Goal: Ask a question

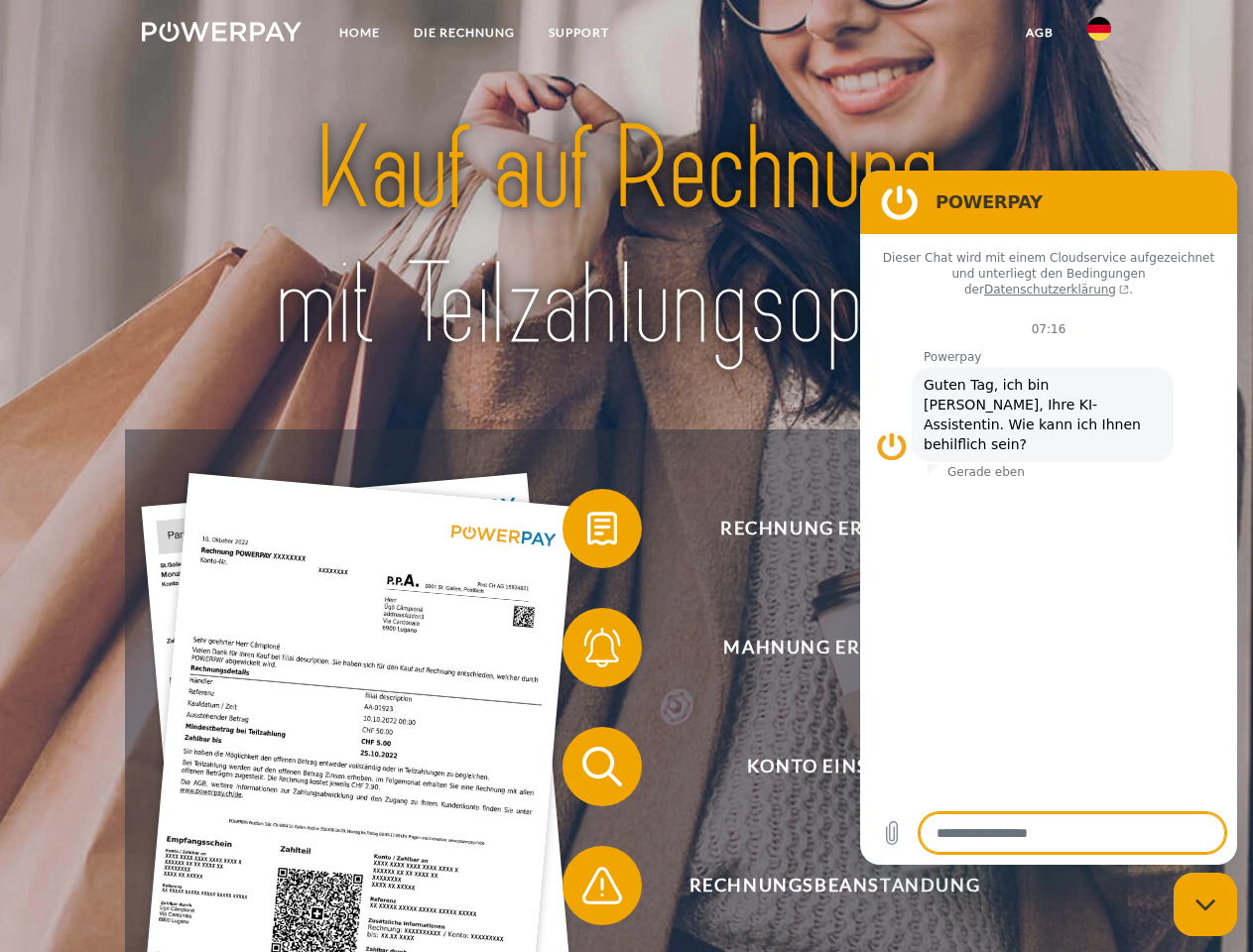
click at [221, 35] on img at bounding box center [221, 32] width 159 height 20
click at [1098, 35] on img at bounding box center [1098, 29] width 24 height 24
click at [1039, 33] on link "agb" at bounding box center [1040, 33] width 62 height 36
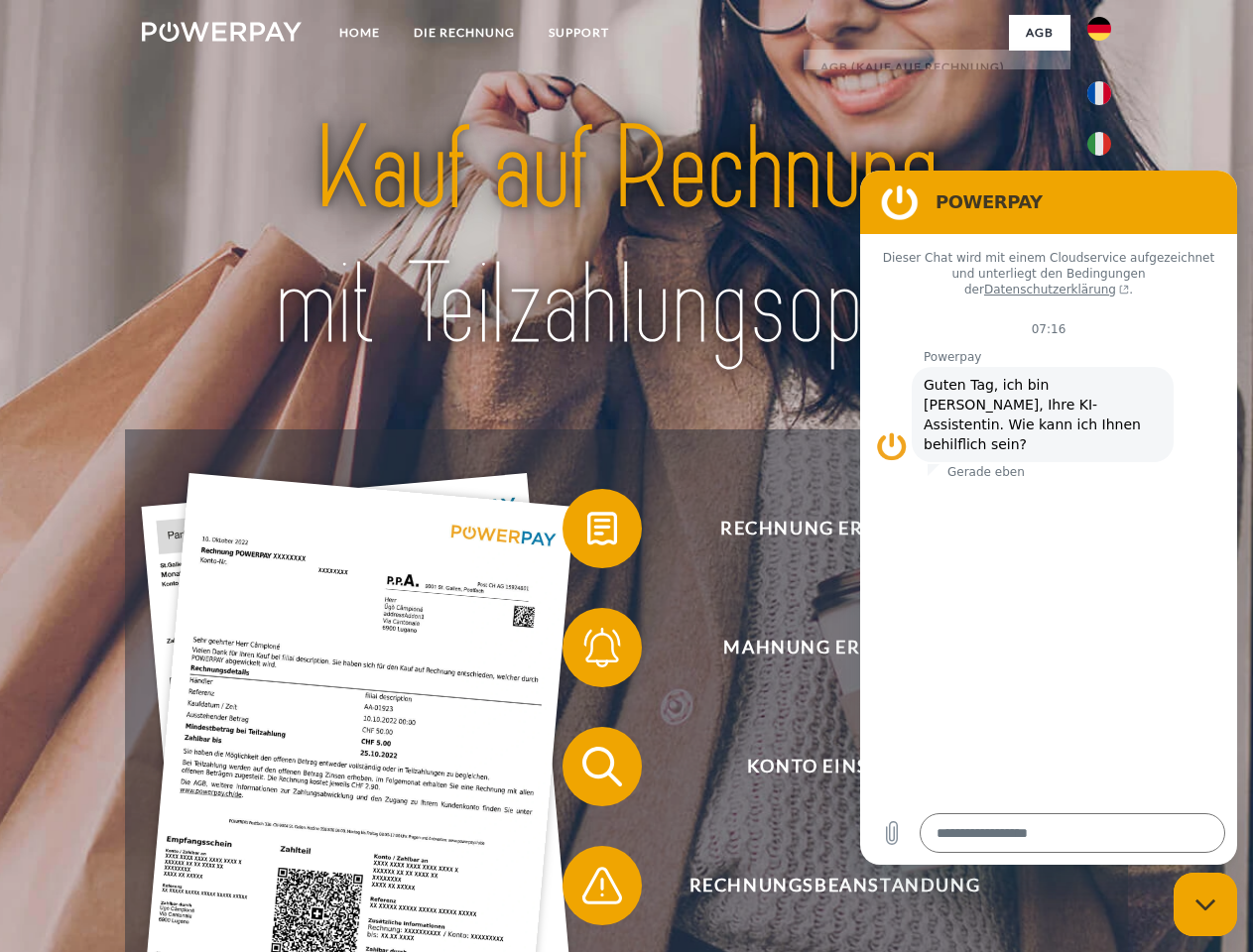
click at [587, 532] on span at bounding box center [571, 528] width 99 height 99
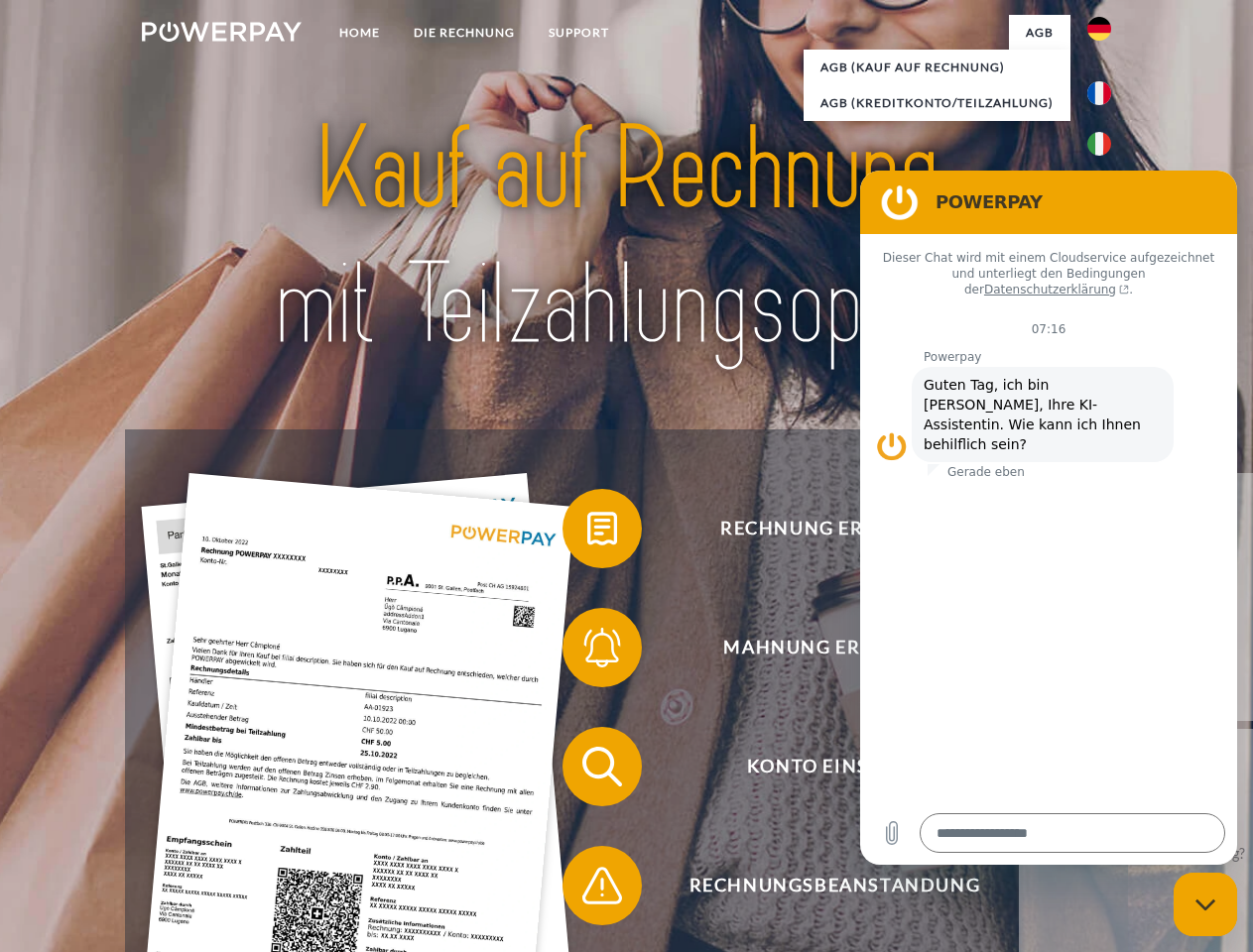
click at [587, 652] on div "Rechnung erhalten? Mahnung erhalten? Konto einsehen" at bounding box center [625, 826] width 1002 height 793
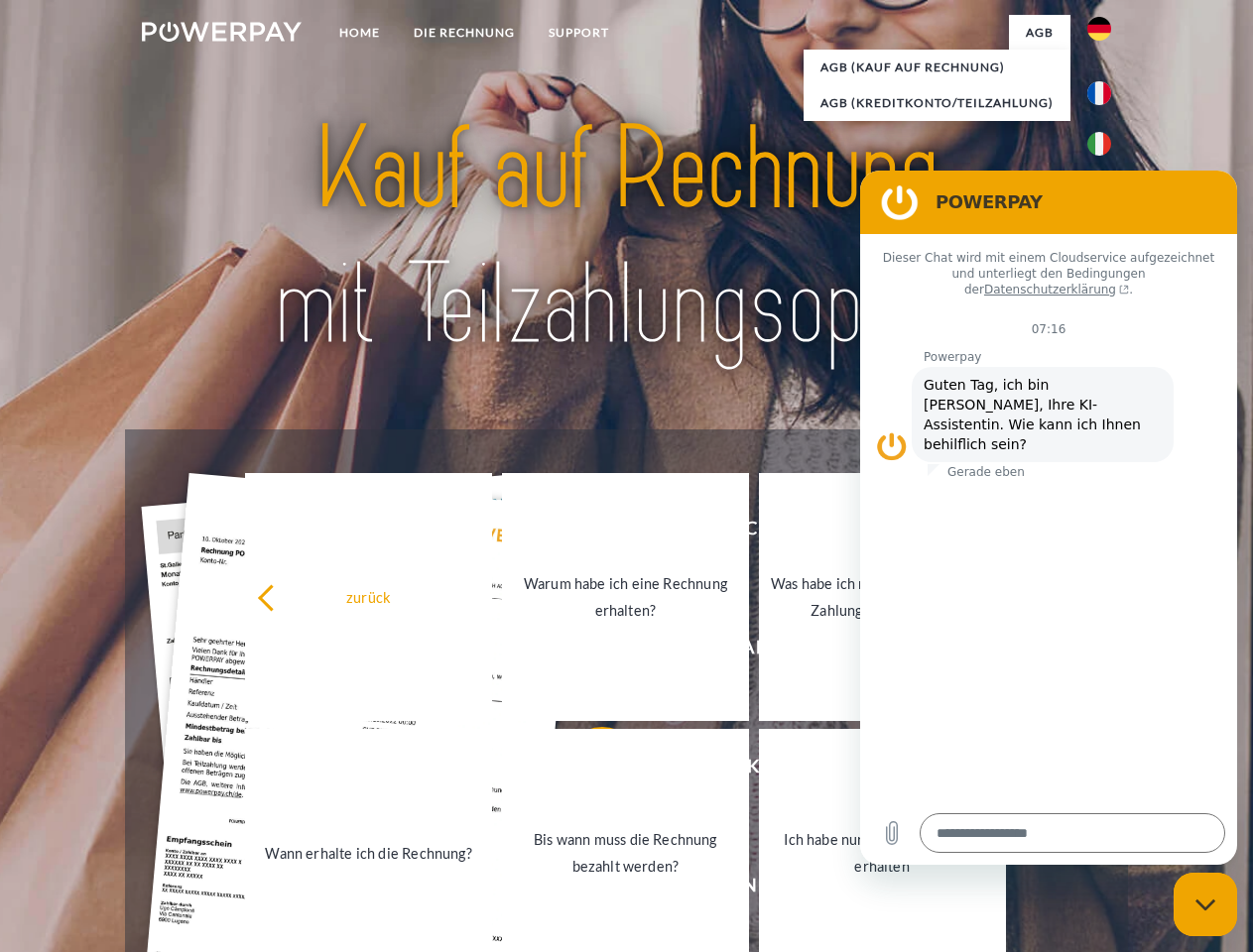
click at [587, 771] on link "Bis wann muss die Rechnung bezahlt werden?" at bounding box center [625, 852] width 247 height 248
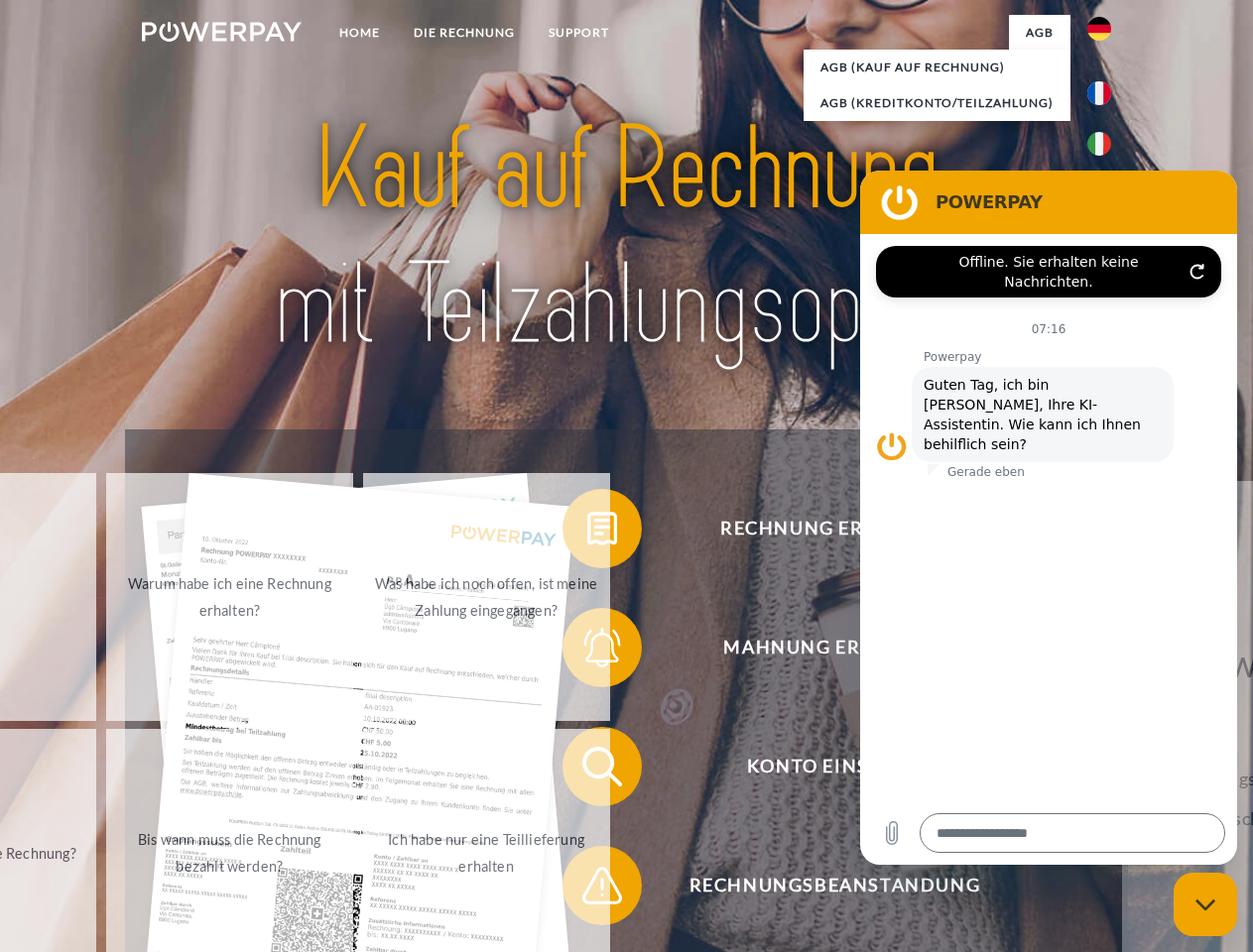
click at [587, 889] on div "Rechnung erhalten? Mahnung erhalten? Konto einsehen" at bounding box center [625, 826] width 1002 height 793
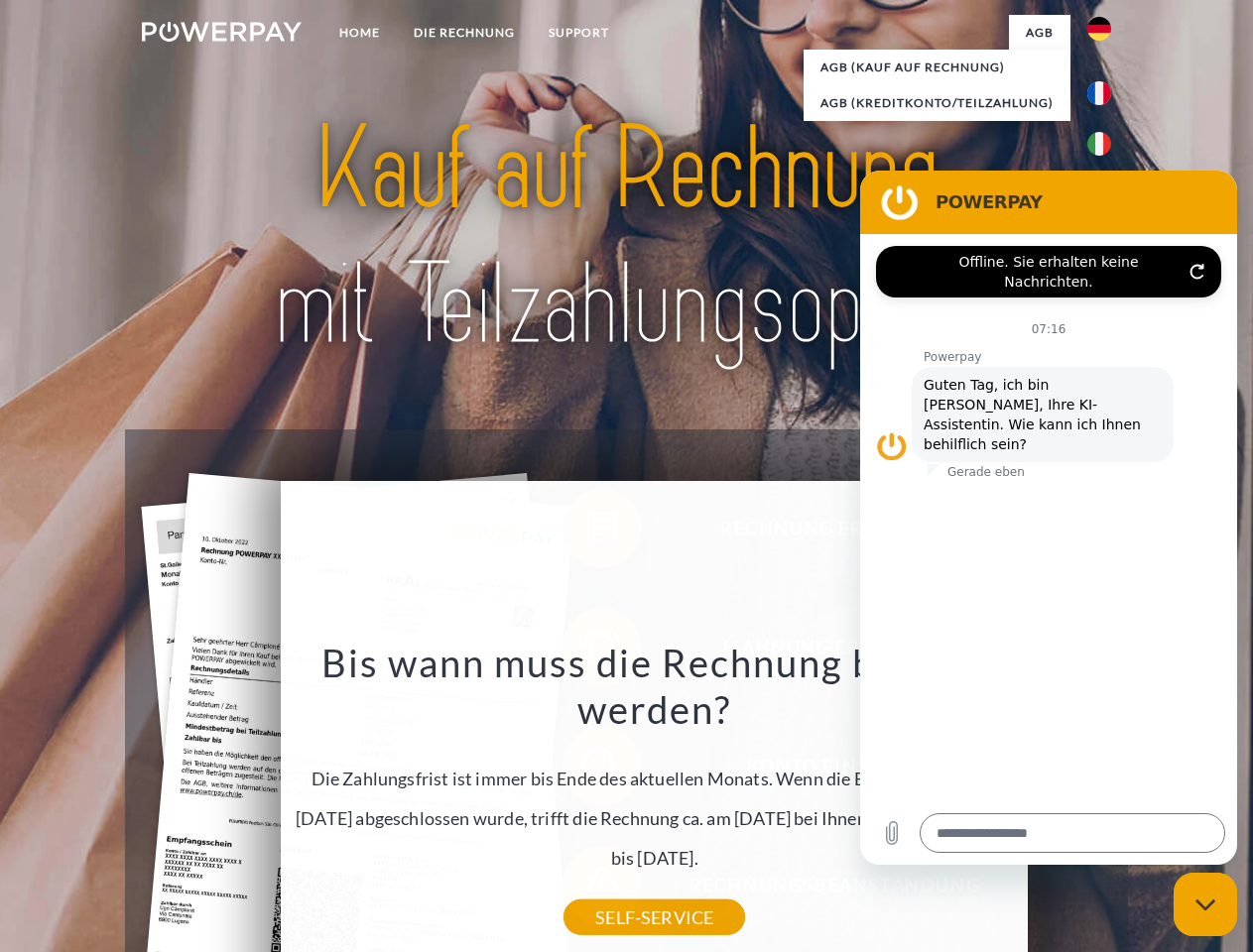
click at [1205, 904] on icon "Messaging-Fenster schließen" at bounding box center [1205, 904] width 21 height 13
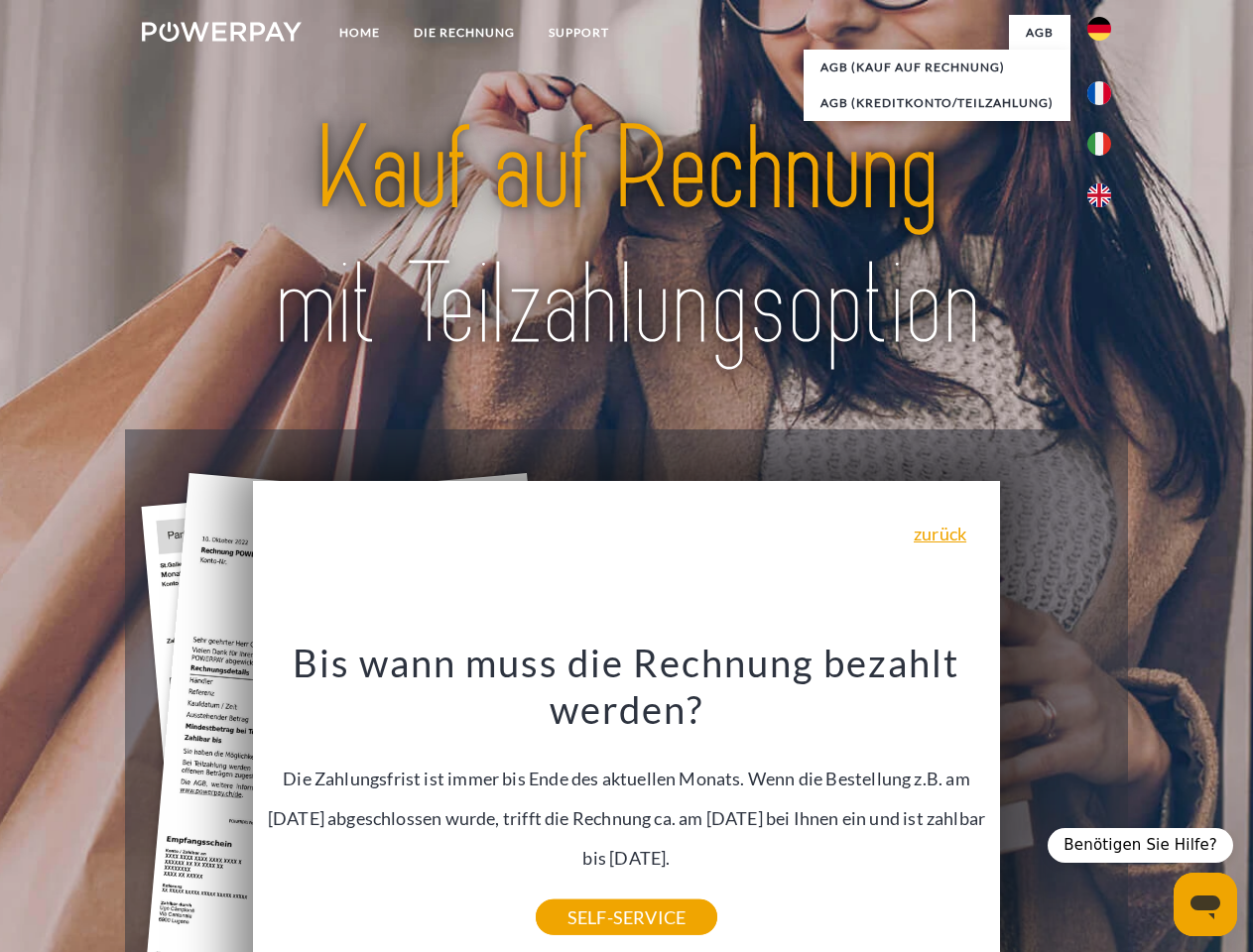
type textarea "*"
